Goal: Navigation & Orientation: Understand site structure

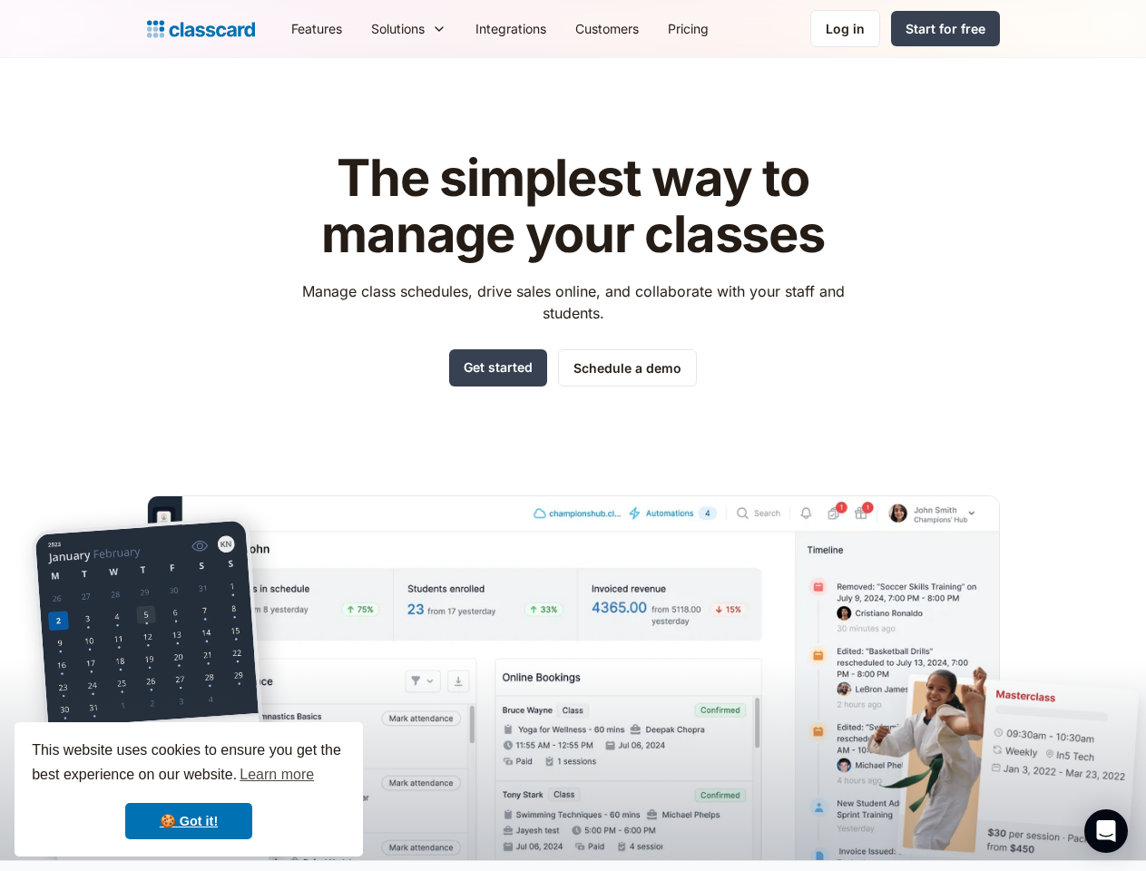
click at [572, 435] on div "The simplest way to manage your classes Manage class schedules, drive sales onl…" at bounding box center [573, 491] width 853 height 738
click at [189, 789] on div "This website uses cookies to ensure you get the best experience on our website.…" at bounding box center [189, 789] width 348 height 134
click at [638, 28] on nav "Features Resources Blog The latest industry news, updates and info. Customer st…" at bounding box center [638, 28] width 723 height 41
click at [357, 28] on div "Solutions Sports academy Swim school Dance studio Gymnastics Music school Marti…" at bounding box center [409, 28] width 104 height 41
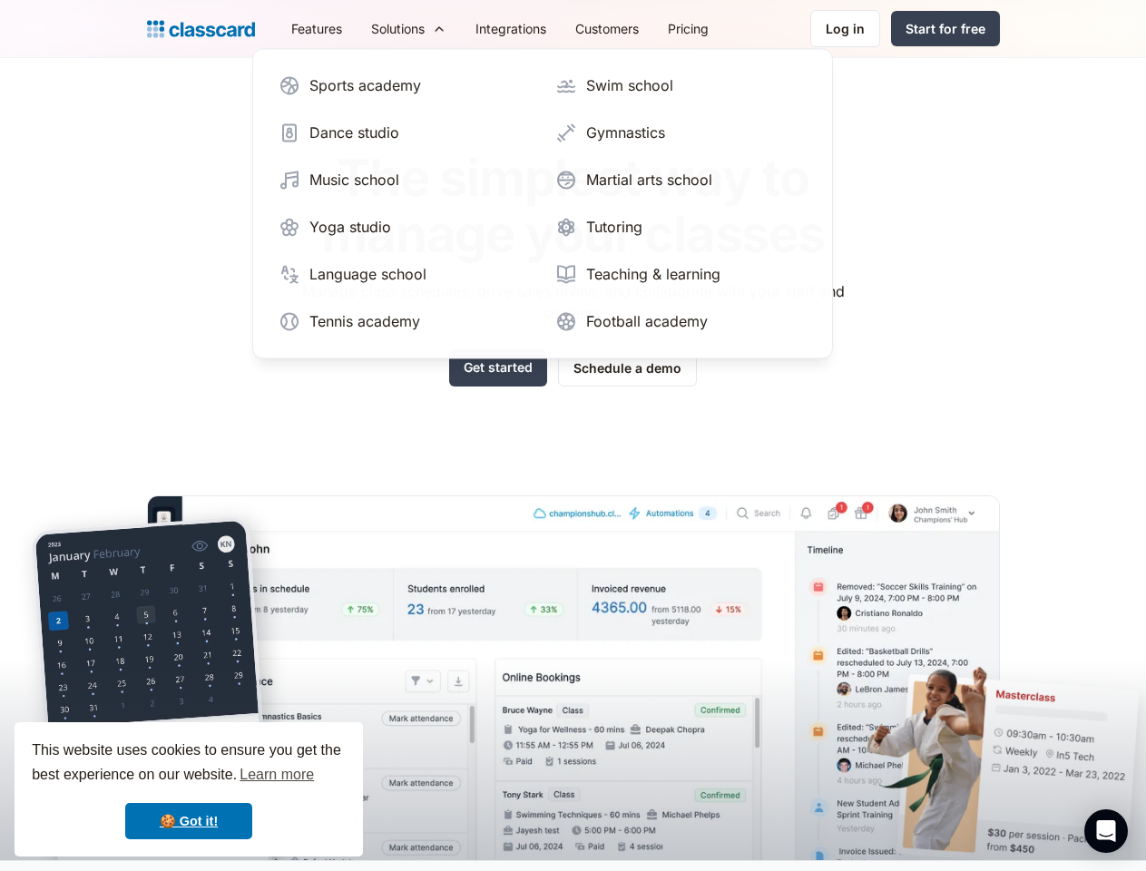
click at [1106, 831] on icon "Open Intercom Messenger" at bounding box center [1106, 831] width 19 height 22
